Goal: Information Seeking & Learning: Learn about a topic

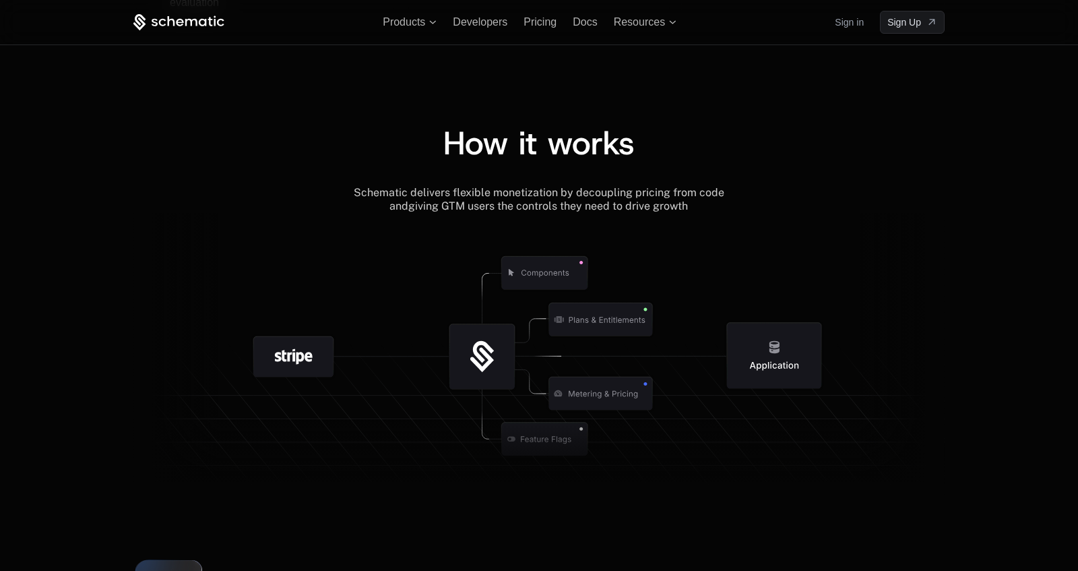
scroll to position [1433, 0]
click at [663, 137] on div "How it works" at bounding box center [538, 144] width 811 height 32
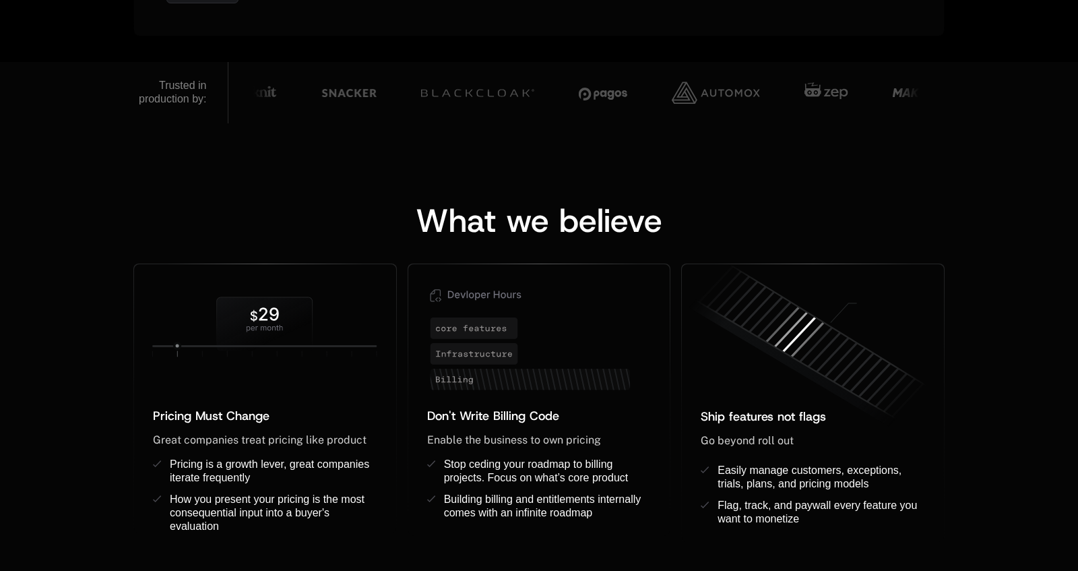
scroll to position [1013, 0]
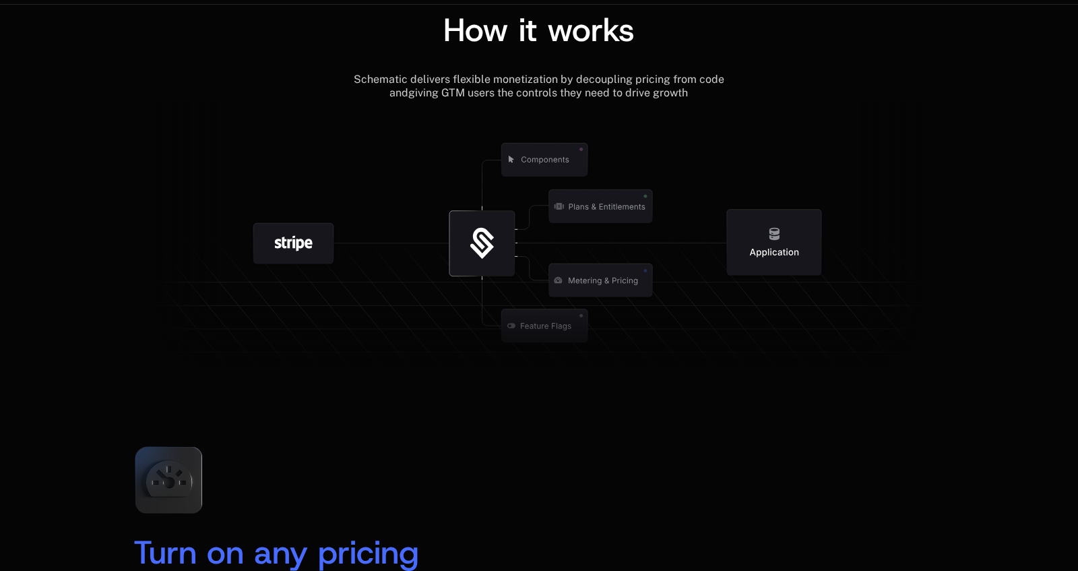
scroll to position [1439, 0]
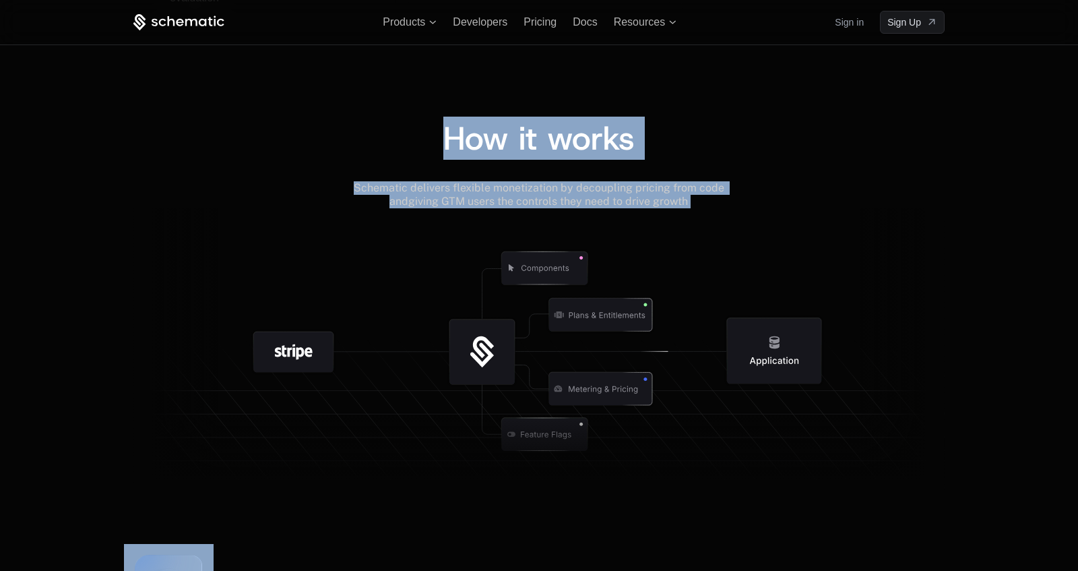
drag, startPoint x: 414, startPoint y: 116, endPoint x: 818, endPoint y: 402, distance: 494.5
click at [818, 402] on div "How it works Schematic delivers flexible monetization by decoupling pricing fro…" at bounding box center [539, 279] width 1078 height 422
copy div "How it works Schematic delivers flexible monetization by decoupling pricing fro…"
click at [721, 211] on icon at bounding box center [538, 349] width 811 height 282
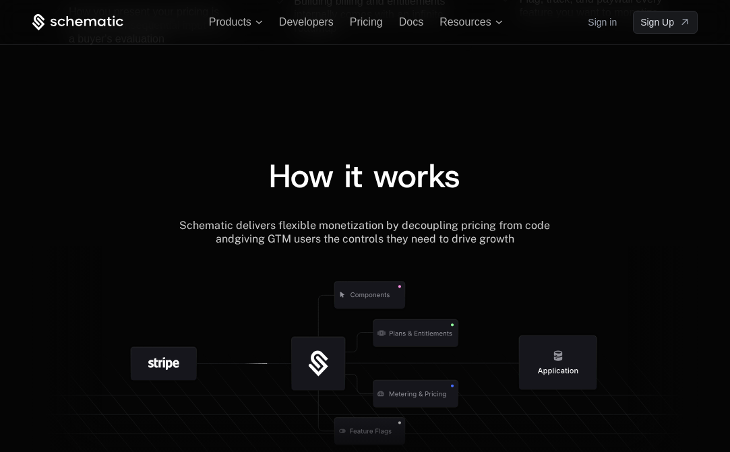
scroll to position [1459, 0]
click at [305, 366] on icon at bounding box center [319, 365] width 54 height 54
click at [360, 209] on div "How it works" at bounding box center [364, 190] width 665 height 59
click at [339, 177] on span "How it works" at bounding box center [364, 177] width 191 height 43
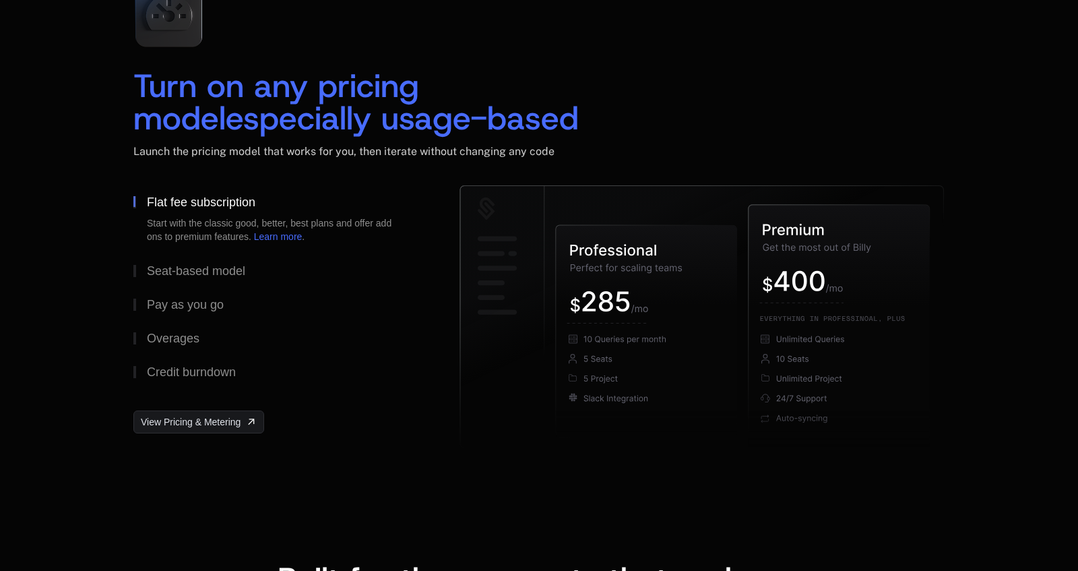
scroll to position [2016, 0]
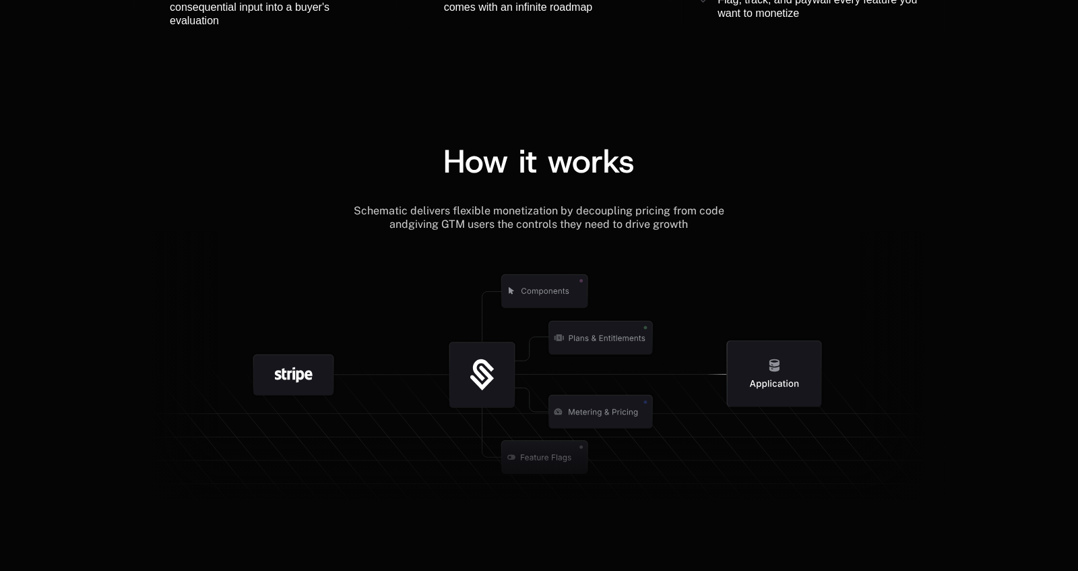
scroll to position [1433, 0]
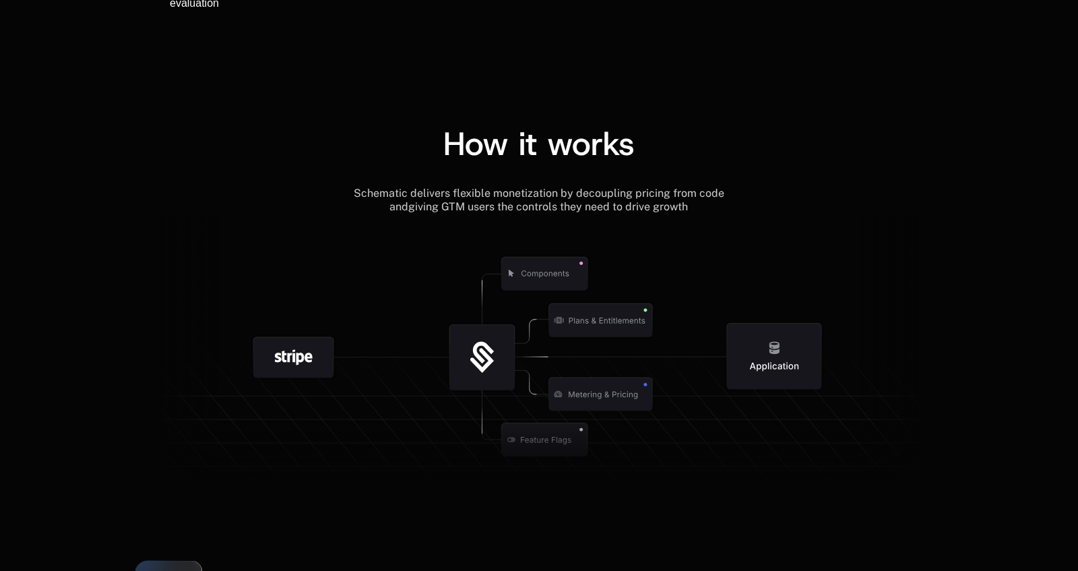
scroll to position [1433, 0]
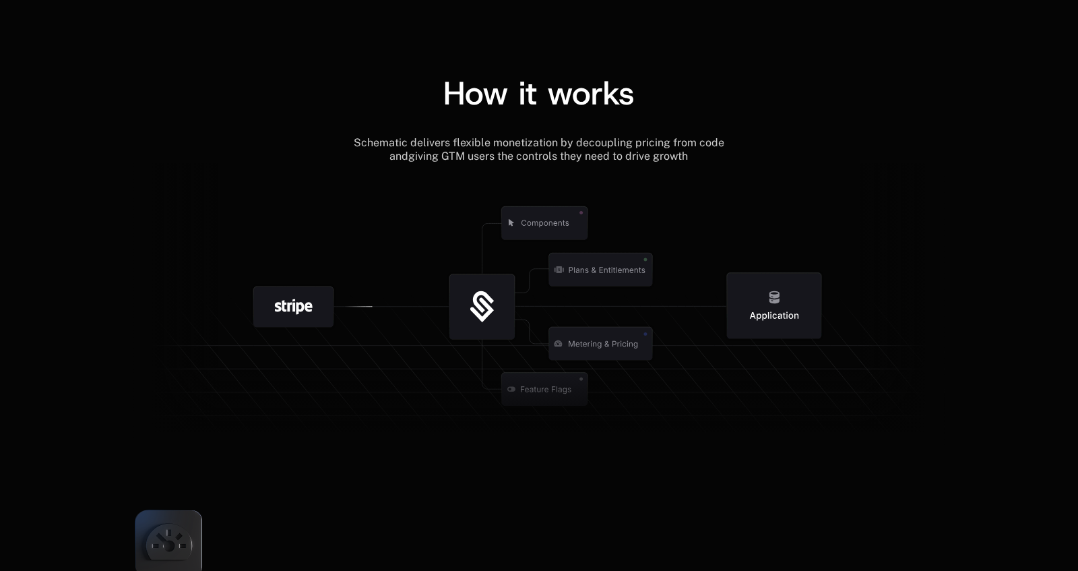
scroll to position [1399, 0]
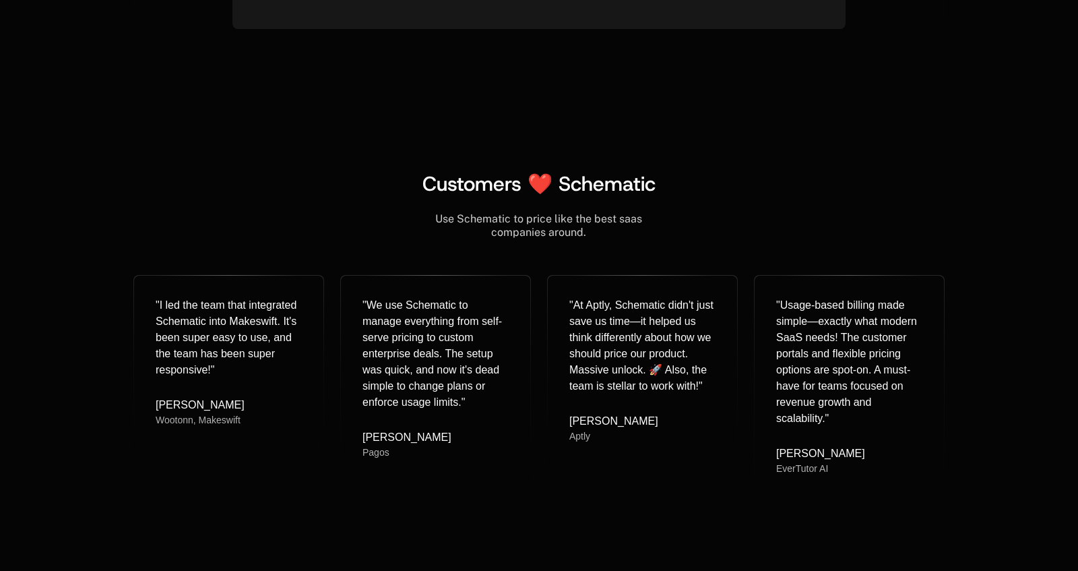
scroll to position [5364, 0]
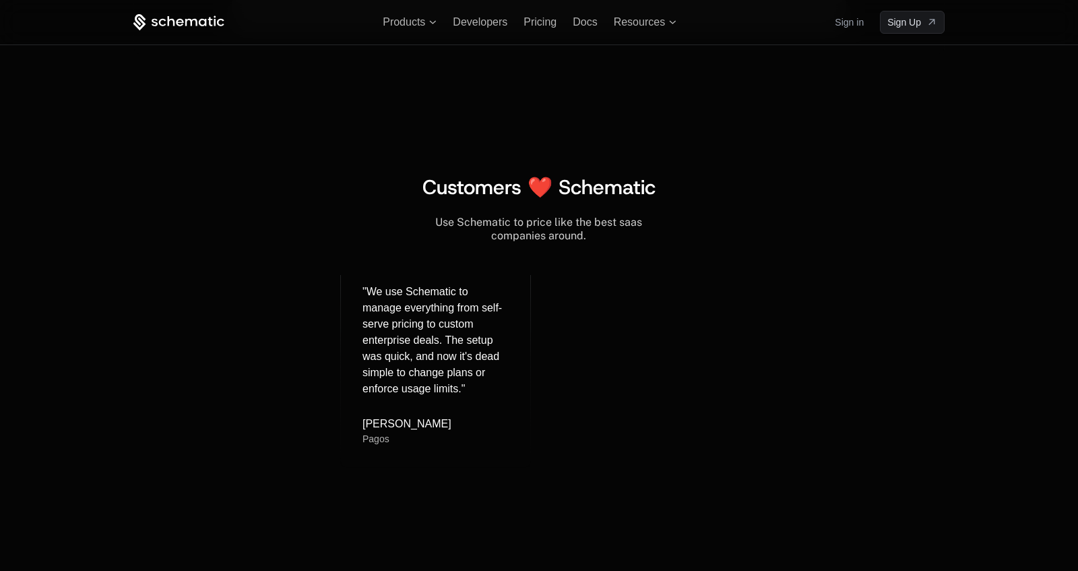
click at [542, 186] on span "Customers ❤️ Schematic" at bounding box center [538, 187] width 233 height 26
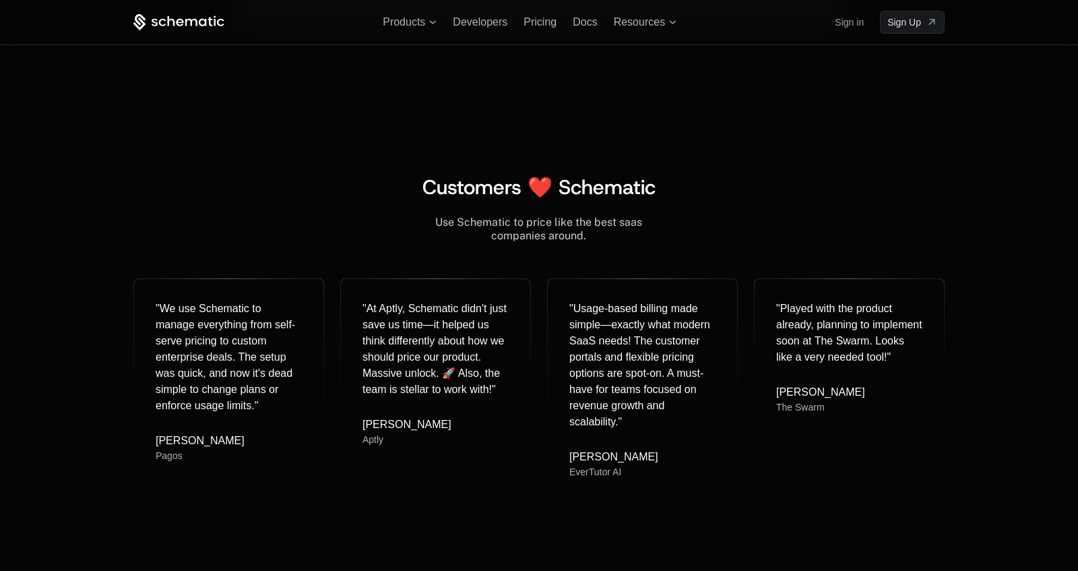
click at [658, 185] on div "Customers ❤️ Schematic" at bounding box center [538, 187] width 811 height 24
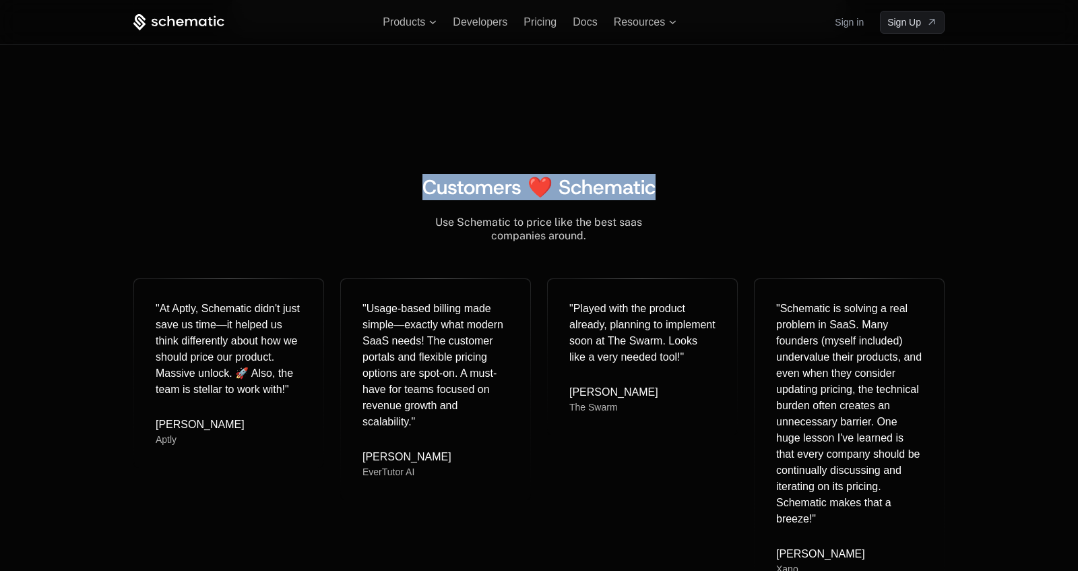
drag, startPoint x: 418, startPoint y: 179, endPoint x: 654, endPoint y: 186, distance: 236.6
click at [654, 186] on div "Customers ❤️ Schematic" at bounding box center [538, 187] width 811 height 24
click at [612, 186] on span "Customers ❤️ Schematic" at bounding box center [538, 187] width 233 height 26
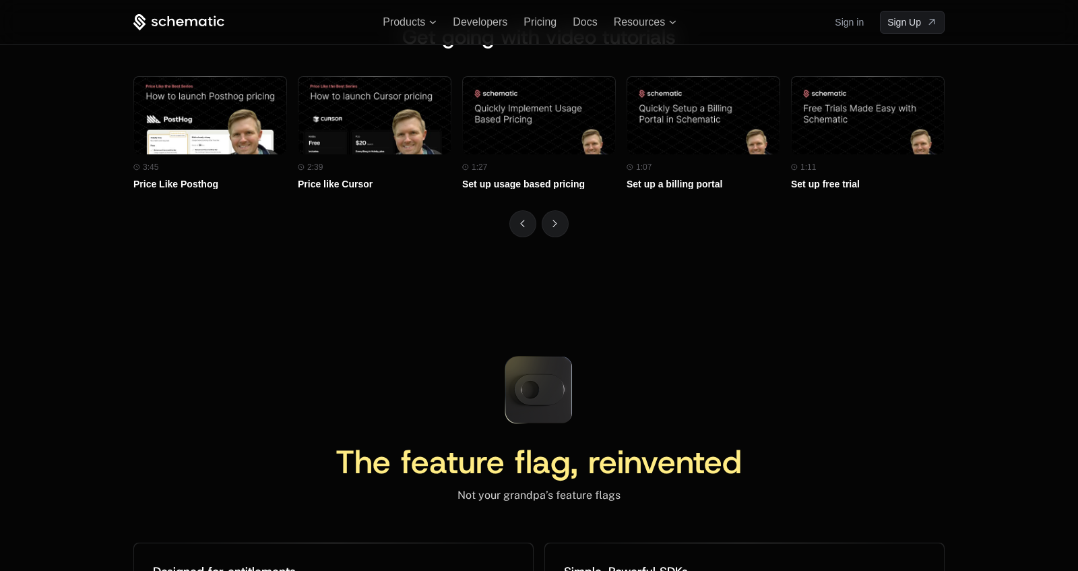
scroll to position [6031, 0]
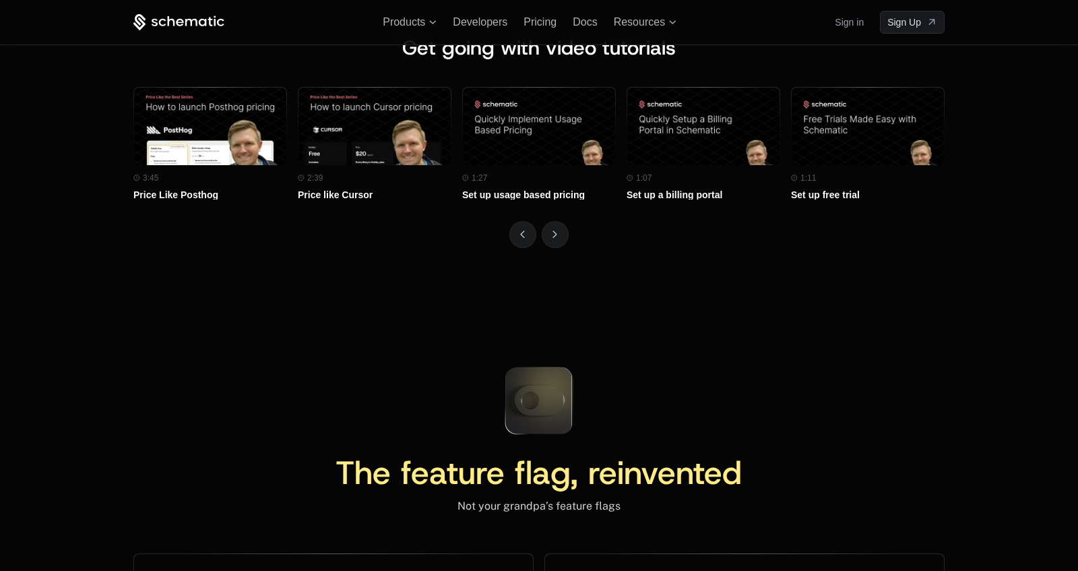
click at [552, 387] on icon at bounding box center [539, 400] width 50 height 30
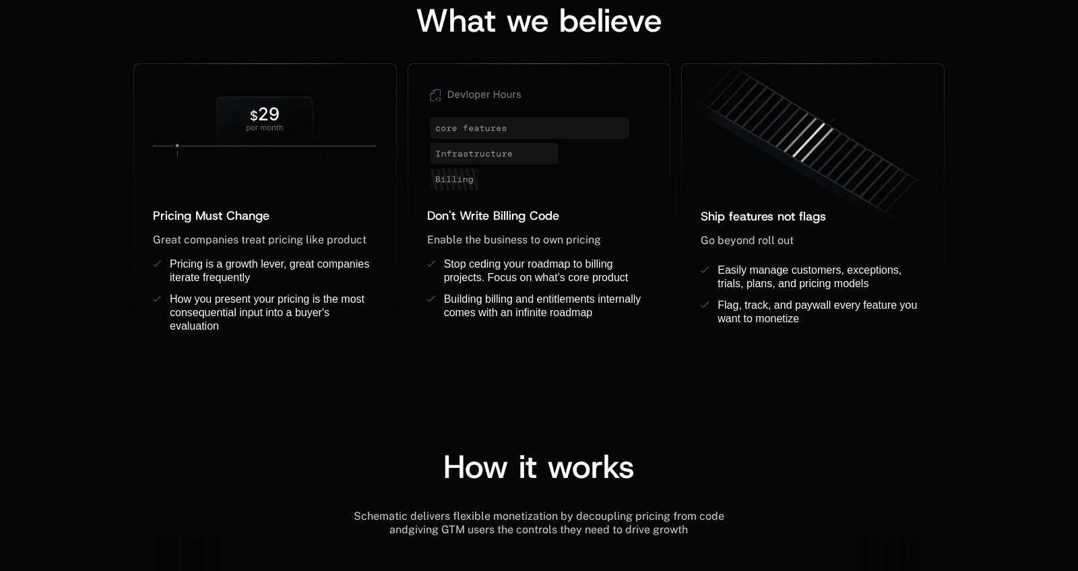
scroll to position [1200, 0]
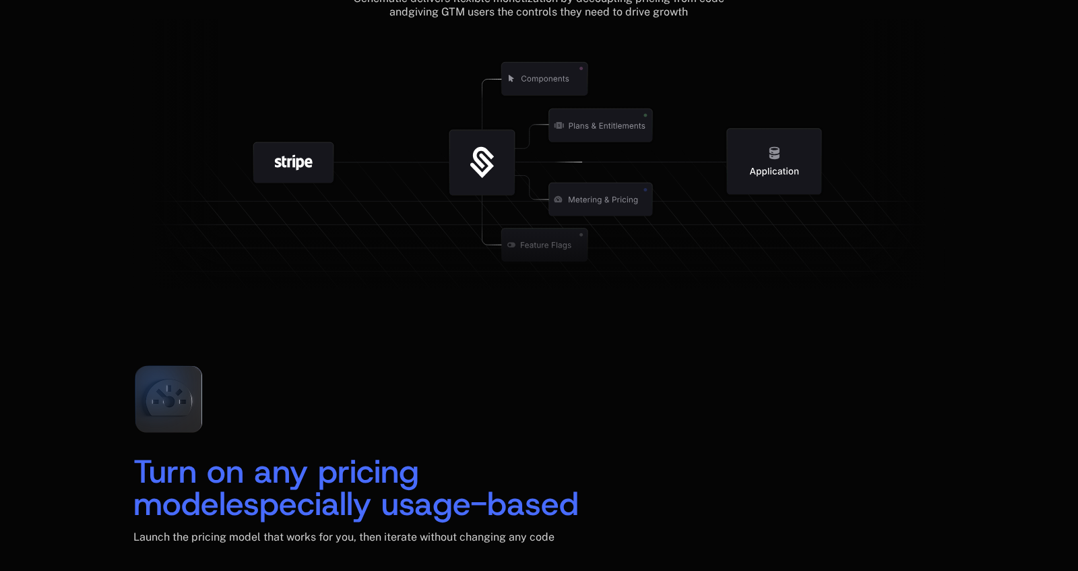
scroll to position [1629, 0]
drag, startPoint x: 84, startPoint y: 174, endPoint x: 241, endPoint y: 270, distance: 183.9
click at [241, 270] on div "How it works Schematic delivers flexible monetization by decoupling pricing fro…" at bounding box center [539, 89] width 1078 height 422
click at [178, 413] on icon at bounding box center [169, 397] width 46 height 36
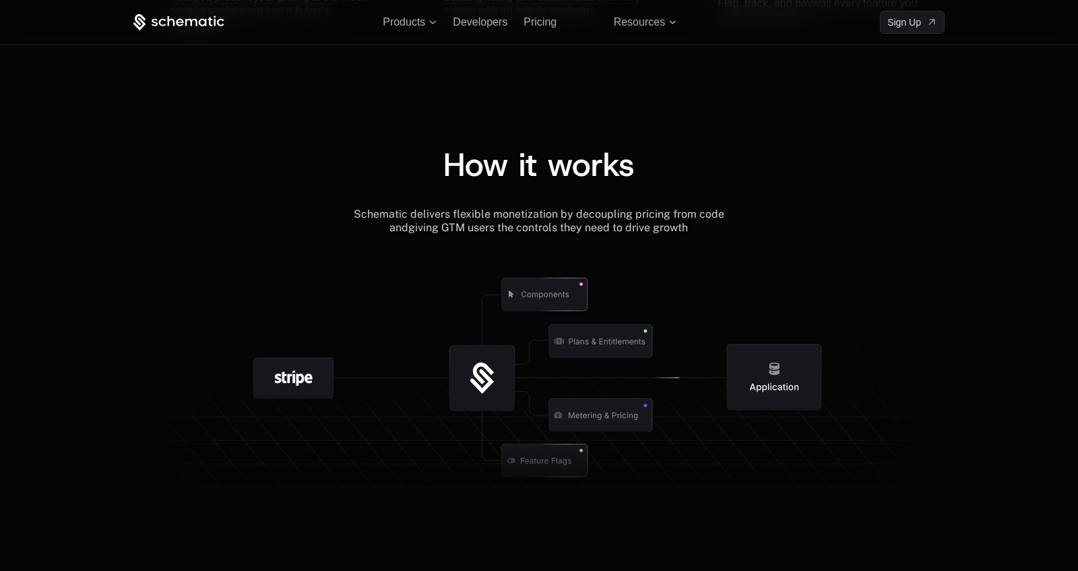
scroll to position [1412, 0]
